Goal: Find specific page/section: Find specific page/section

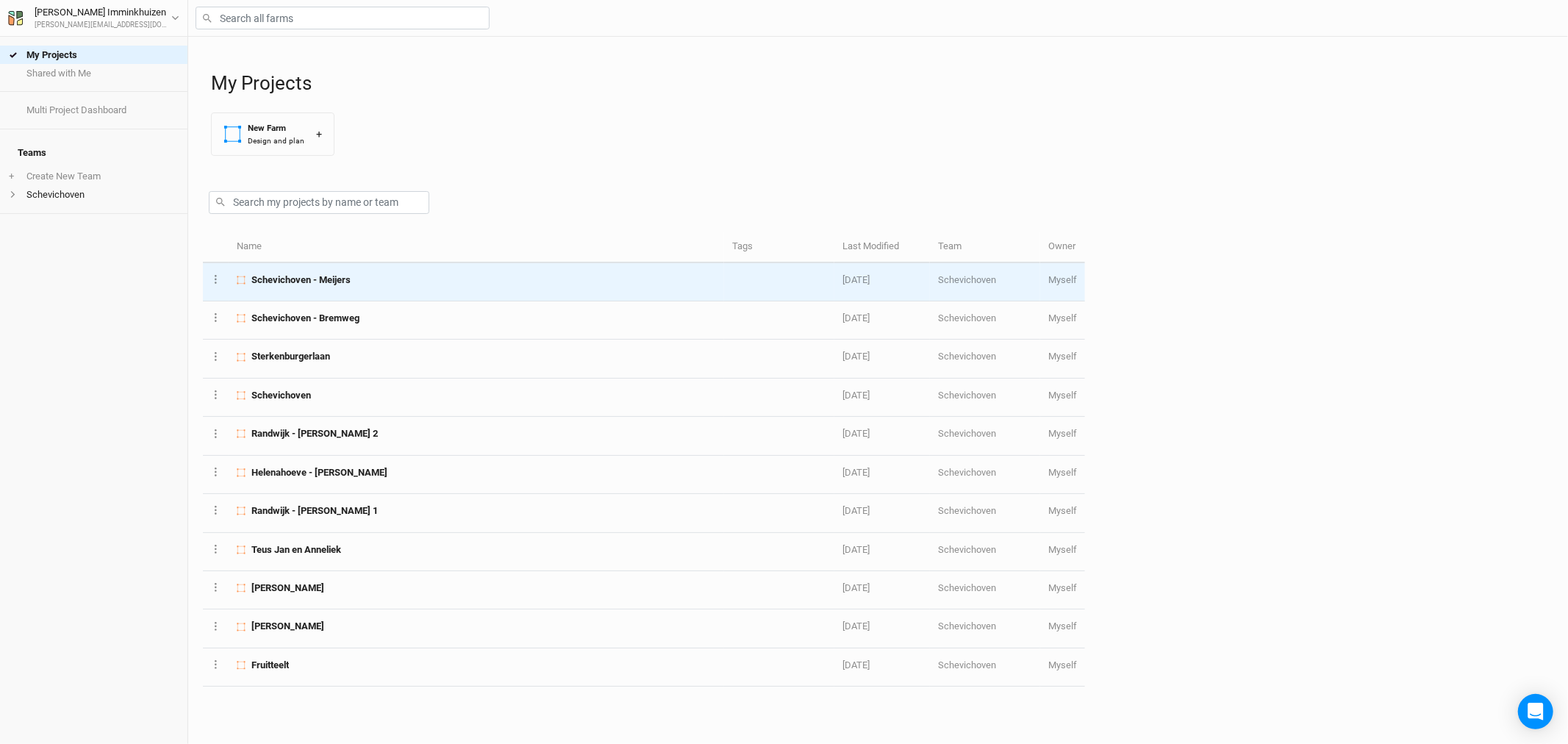
click at [350, 282] on span "Schevichoven - Meijers" at bounding box center [301, 280] width 99 height 13
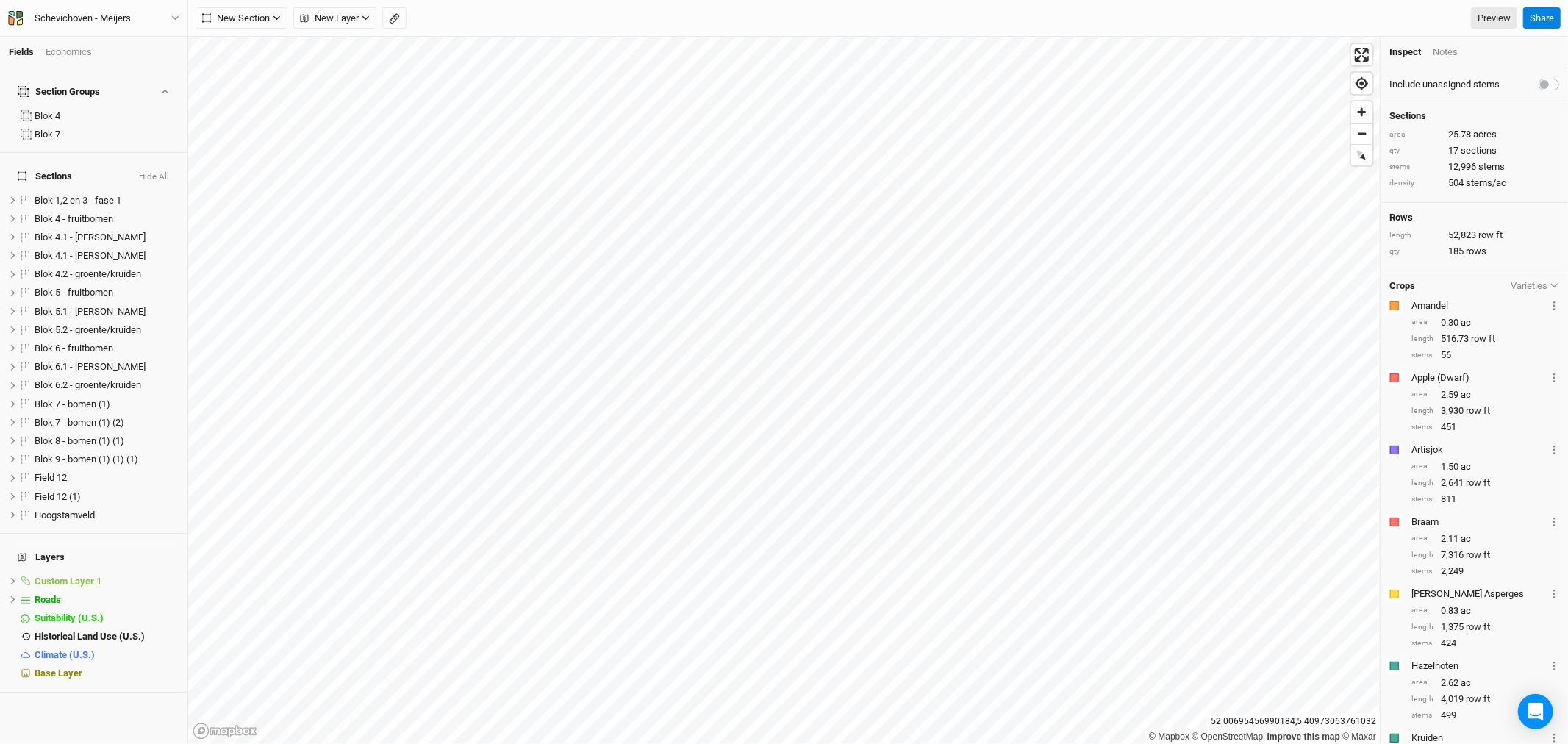
click at [400, 15] on button "button" at bounding box center [394, 19] width 24 height 22
click at [174, 18] on icon "button" at bounding box center [175, 18] width 8 height 8
click at [145, 111] on button "Metric" at bounding box center [142, 117] width 40 height 22
